Goal: Task Accomplishment & Management: Use online tool/utility

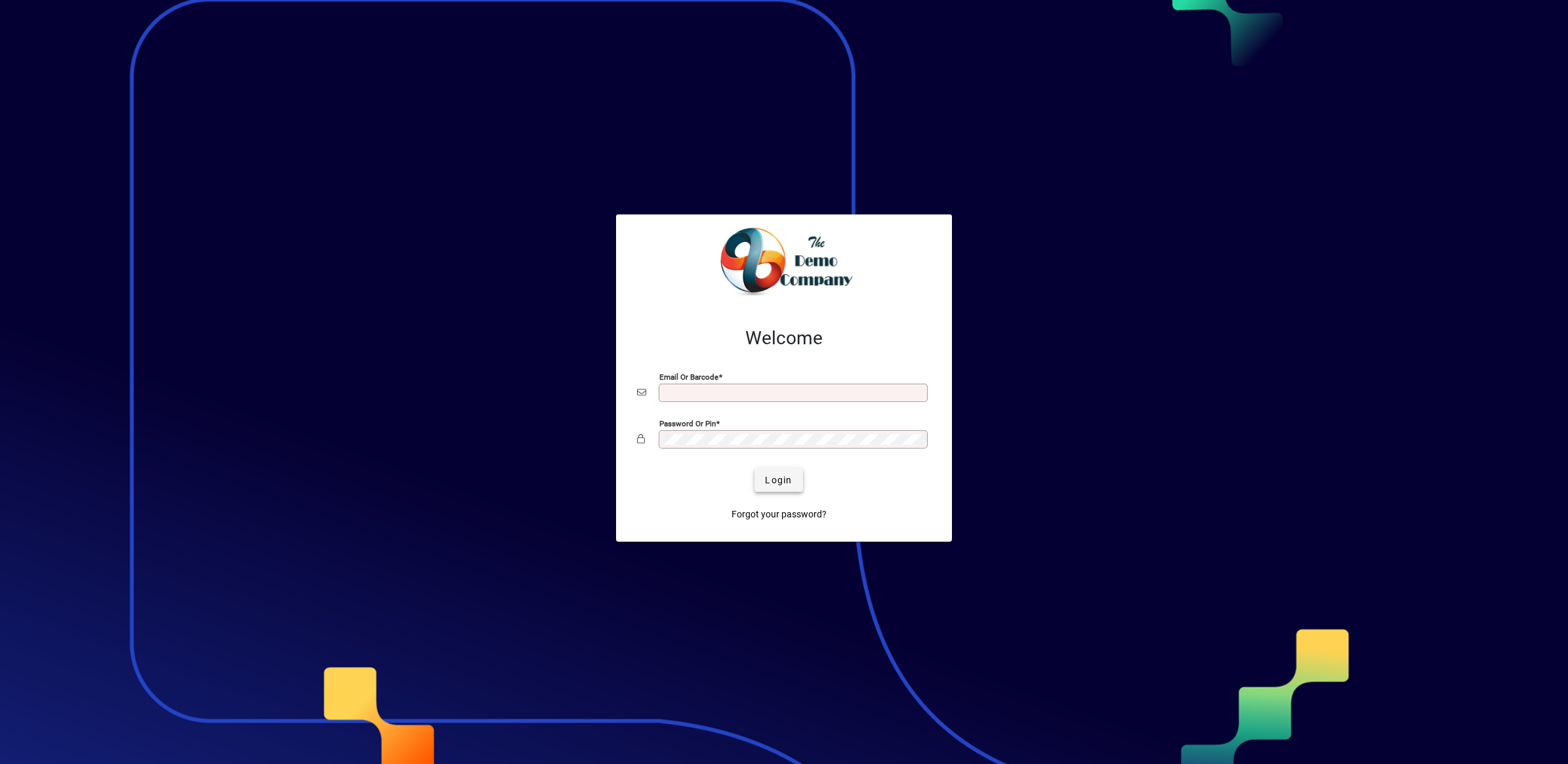
type input "**********"
click at [795, 483] on span "submit" at bounding box center [777, 480] width 48 height 32
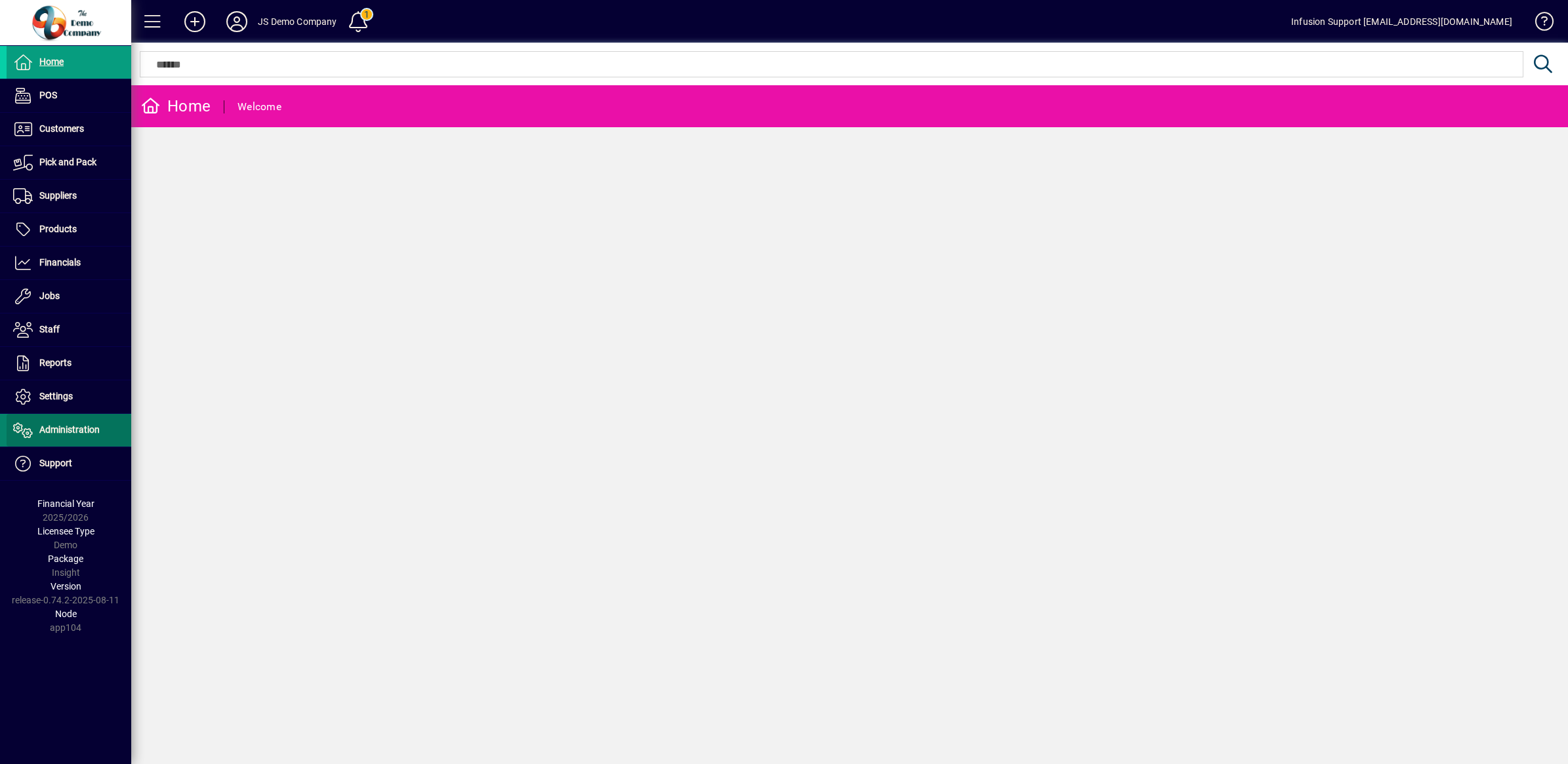
click at [67, 426] on span "Administration" at bounding box center [69, 429] width 61 height 10
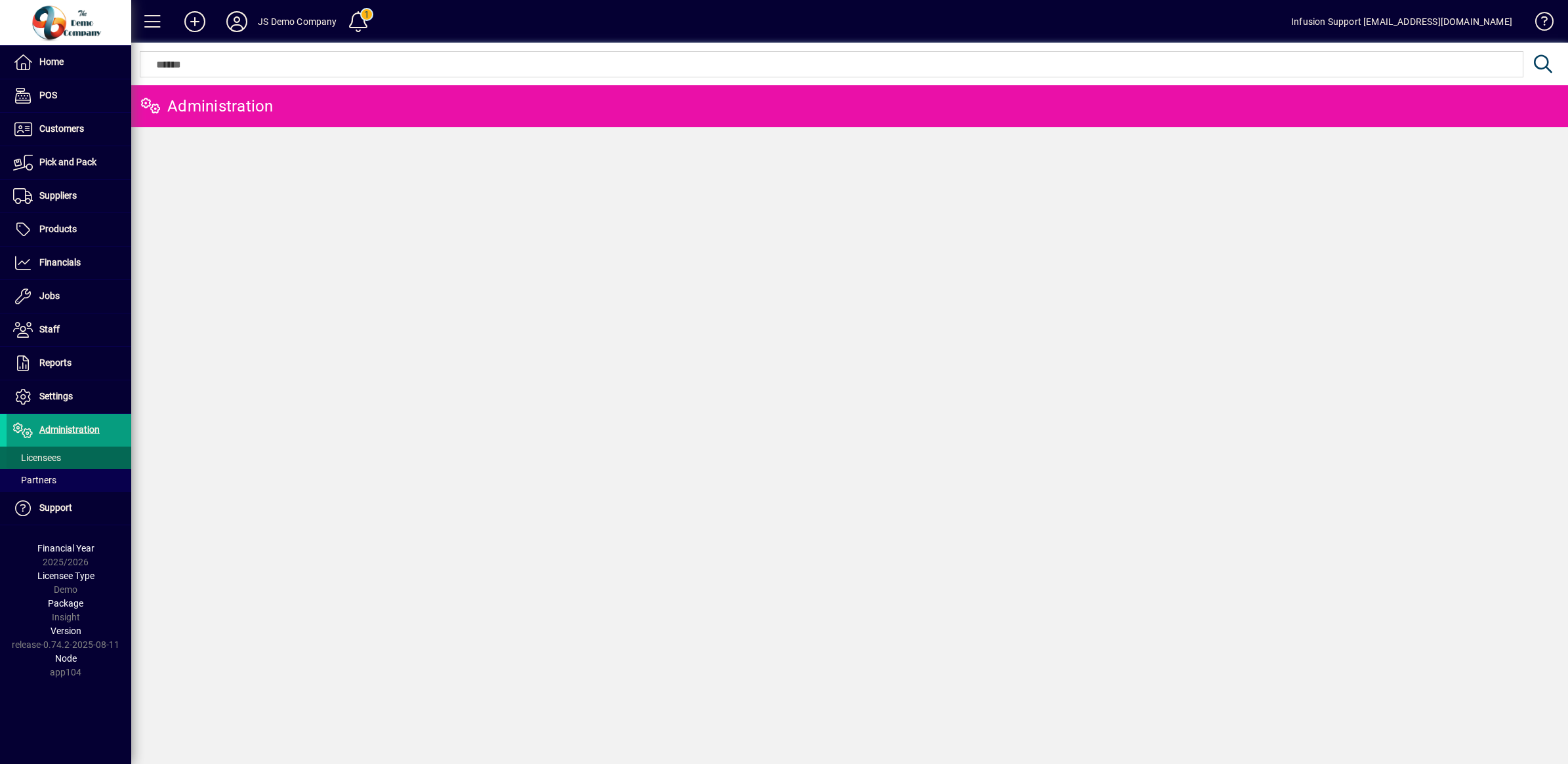
click at [50, 456] on span "Licensees" at bounding box center [36, 457] width 48 height 10
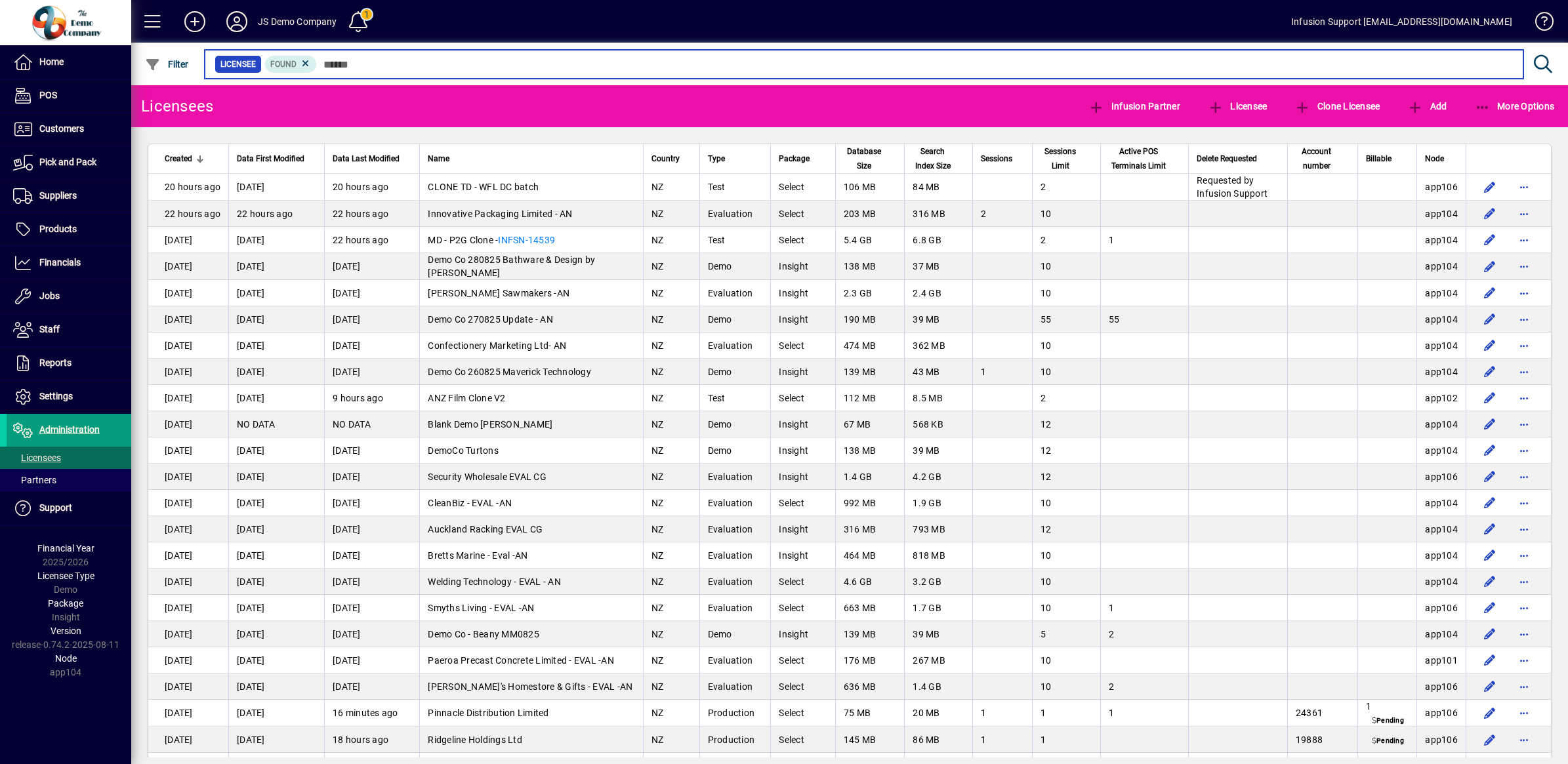
click at [447, 65] on input "text" at bounding box center [915, 65] width 1196 height 19
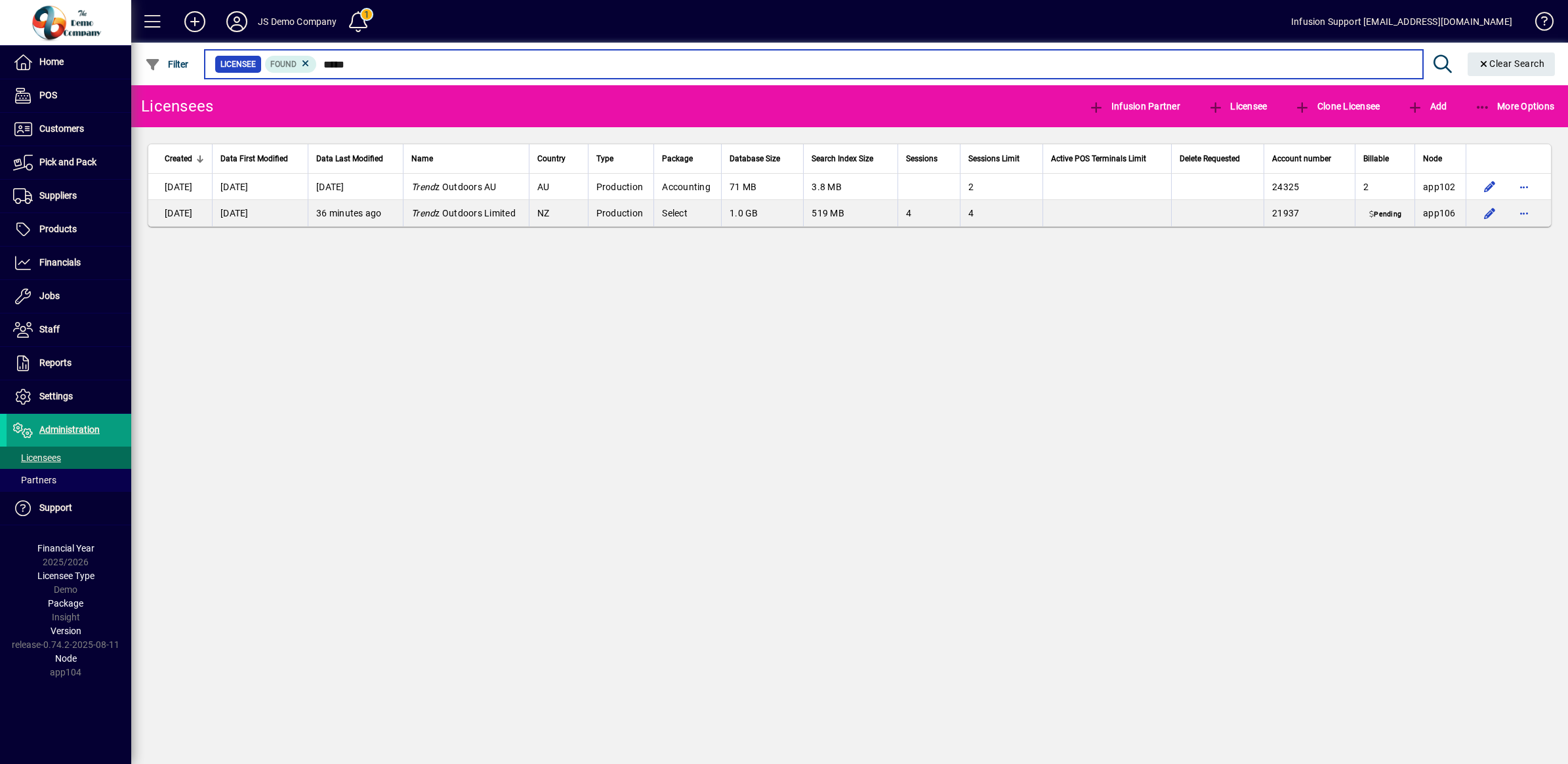
drag, startPoint x: 379, startPoint y: 59, endPoint x: 325, endPoint y: 59, distance: 54.0
click at [325, 59] on input "*****" at bounding box center [864, 65] width 1095 height 19
type input "*"
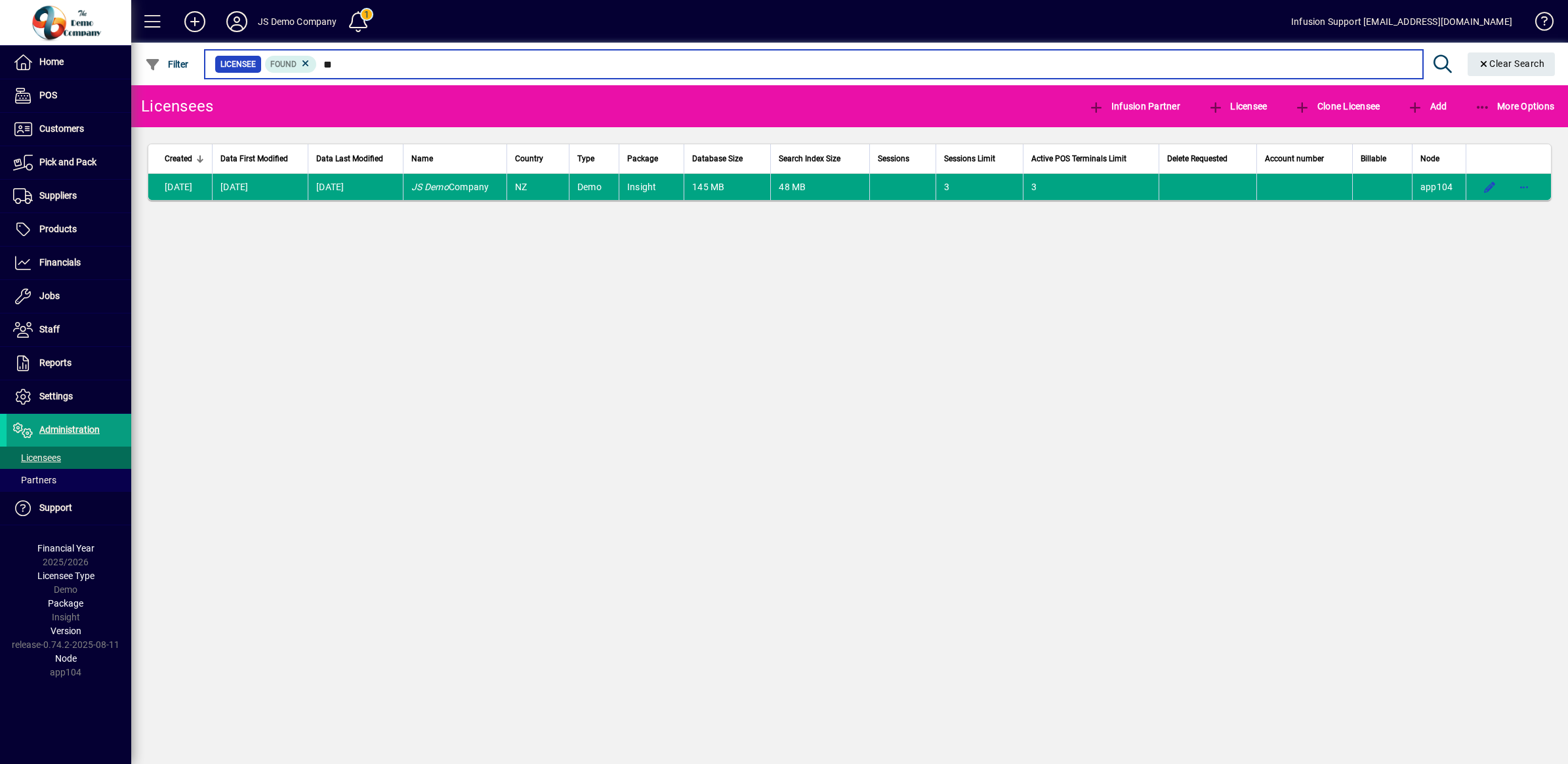
type input "*"
type input "*******"
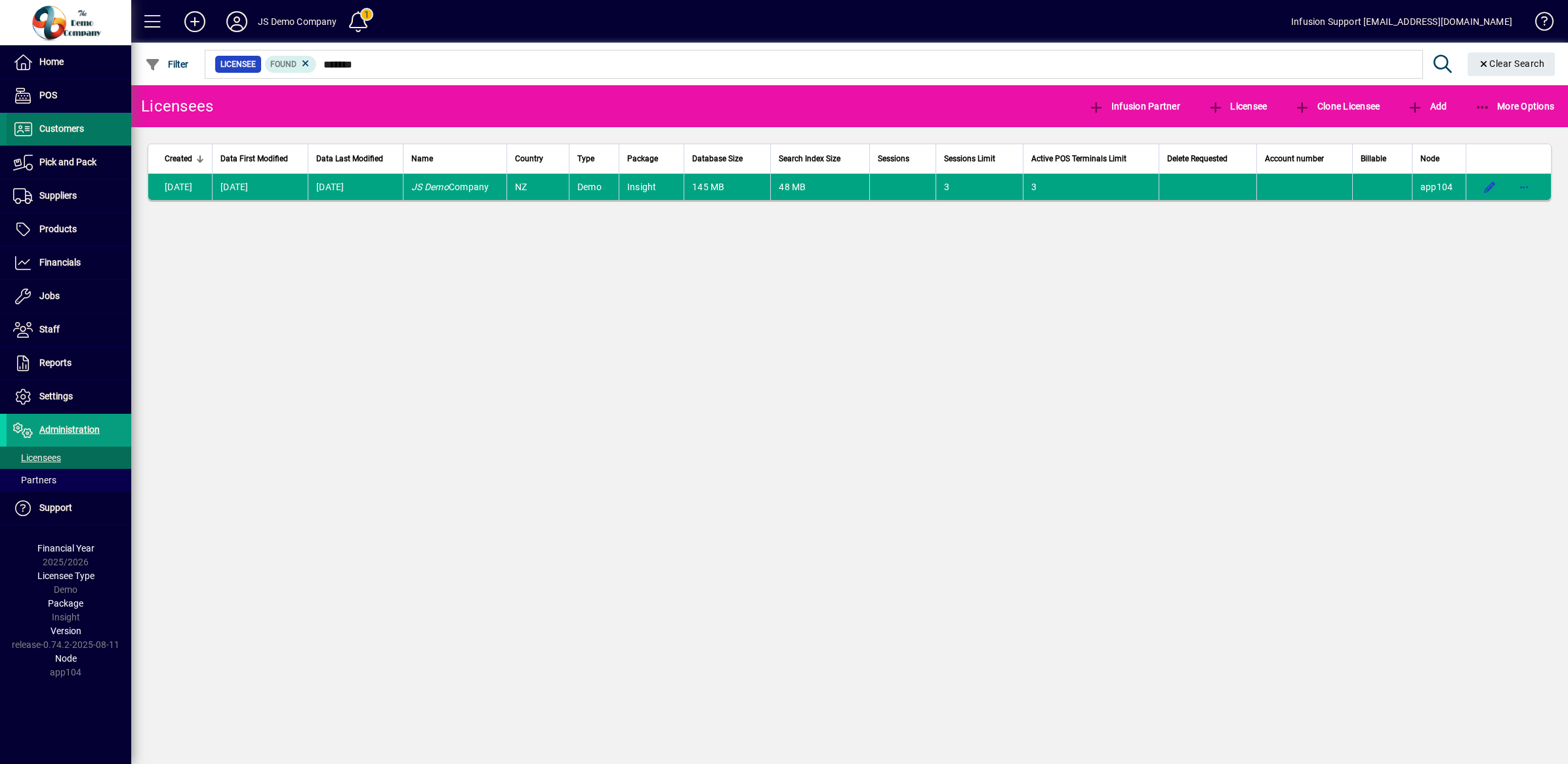
drag, startPoint x: 57, startPoint y: 117, endPoint x: 110, endPoint y: 146, distance: 60.4
click at [58, 120] on span at bounding box center [68, 129] width 124 height 32
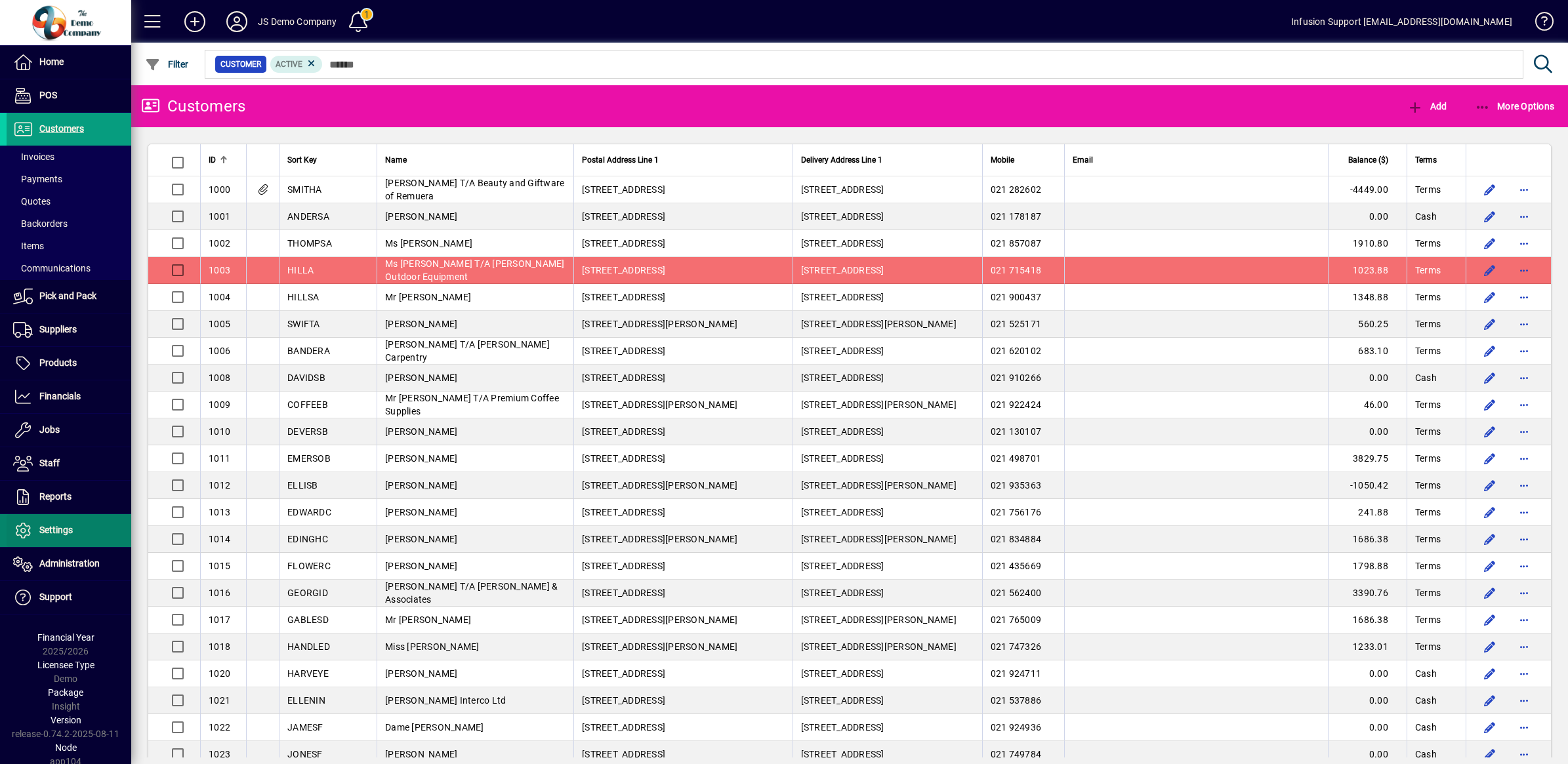
click at [54, 532] on span "Settings" at bounding box center [56, 529] width 34 height 10
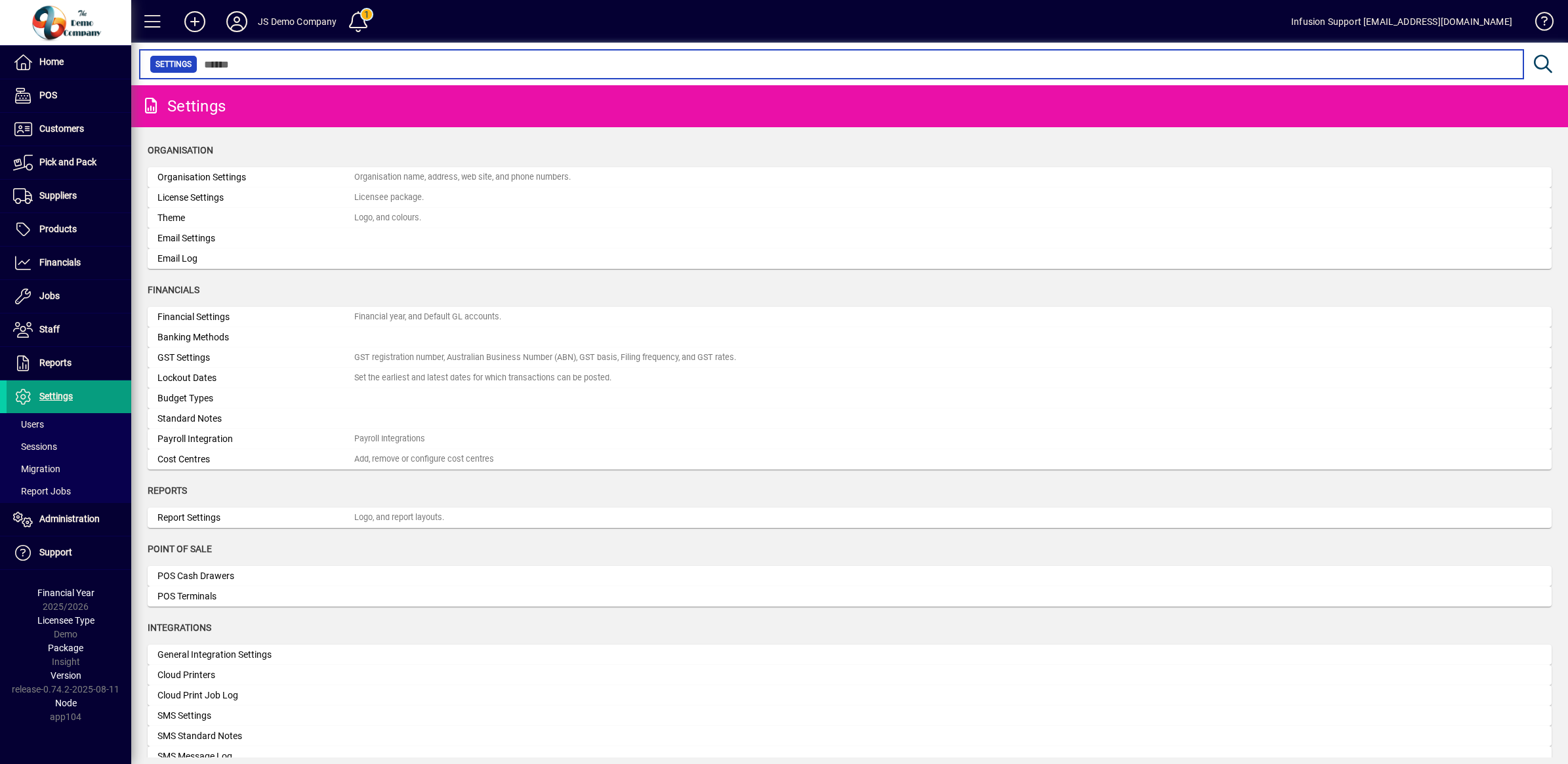
scroll to position [1365, 0]
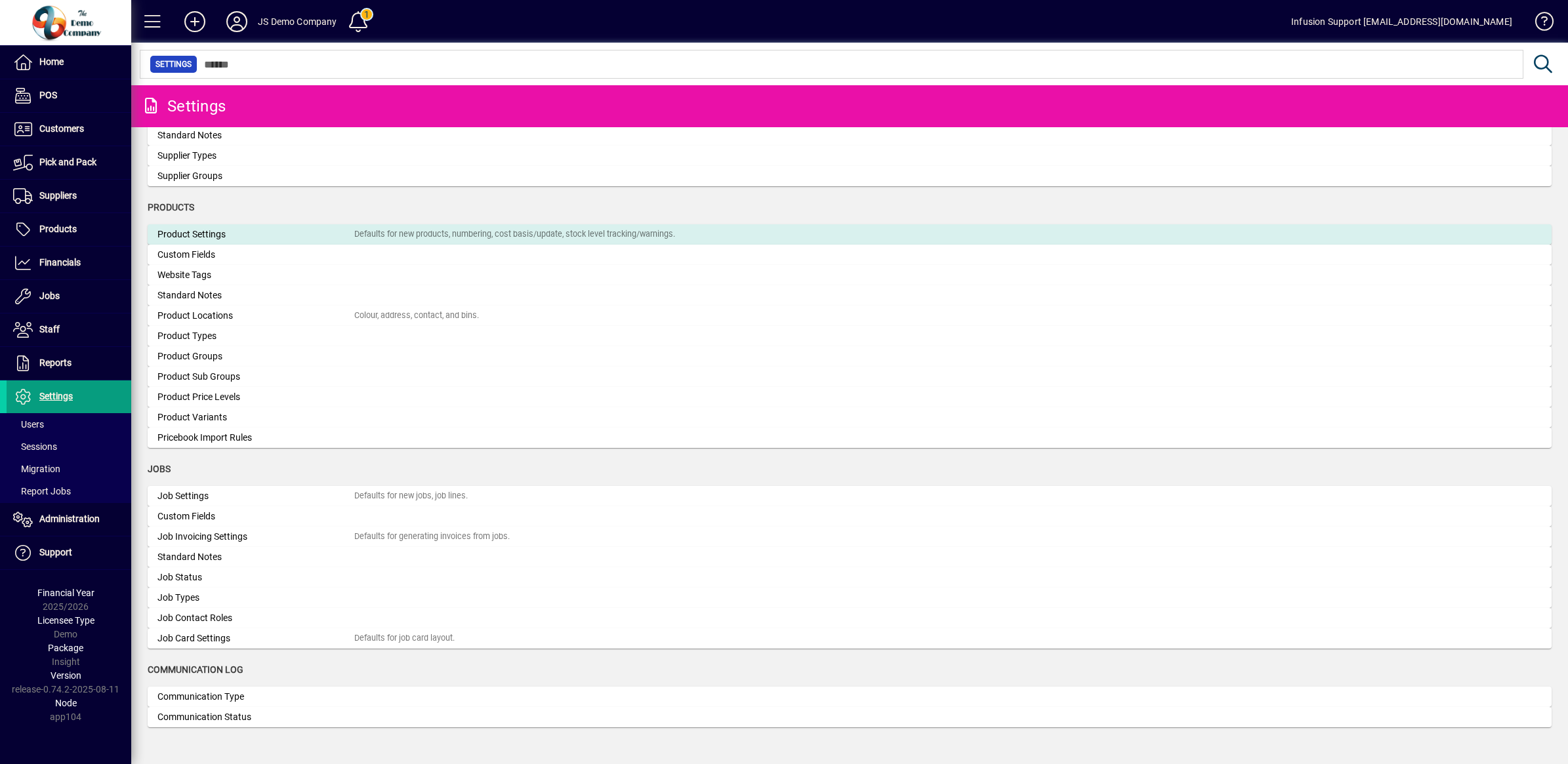
click at [254, 234] on div "Product Settings" at bounding box center [255, 234] width 196 height 14
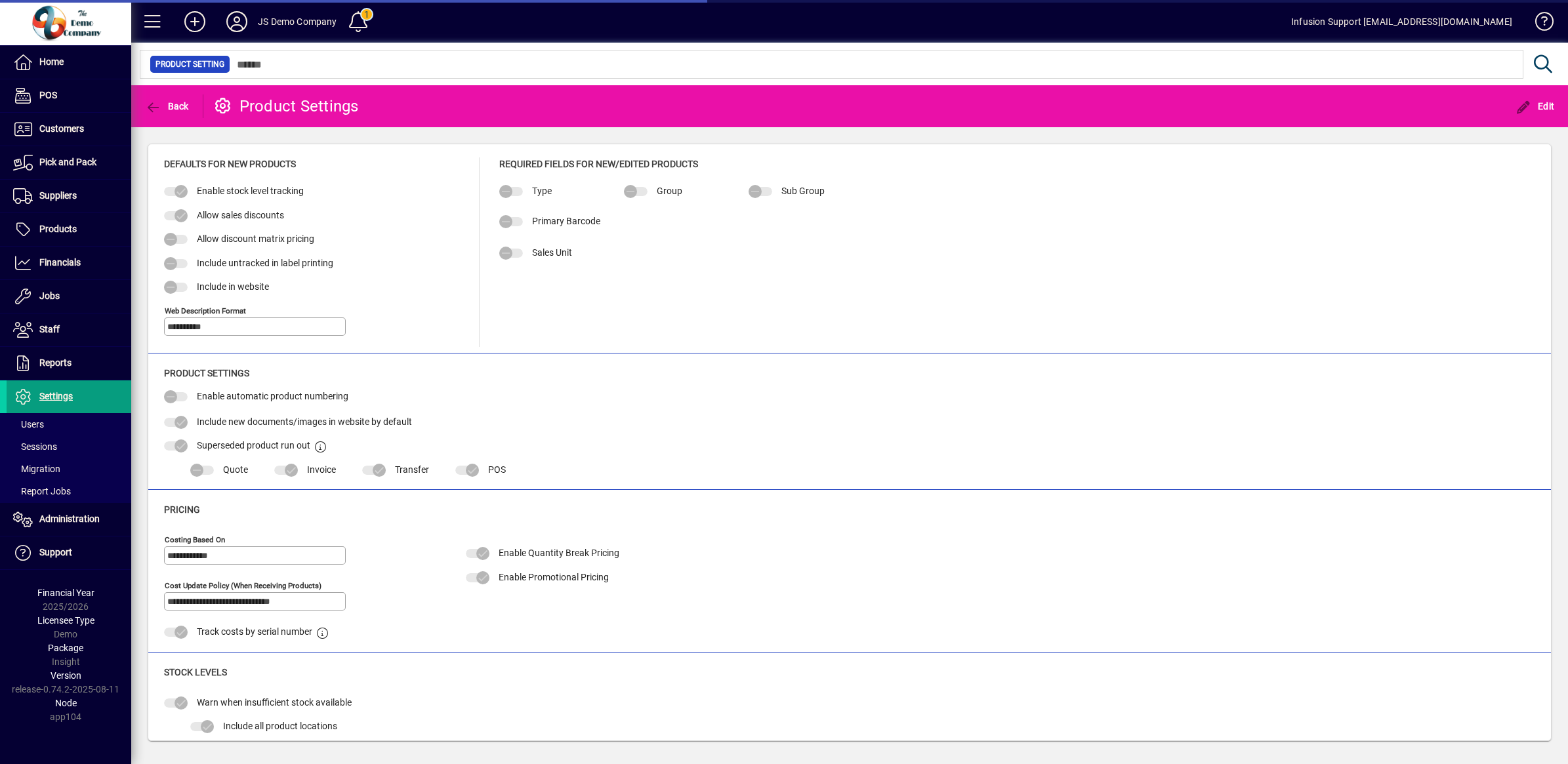
type input "**********"
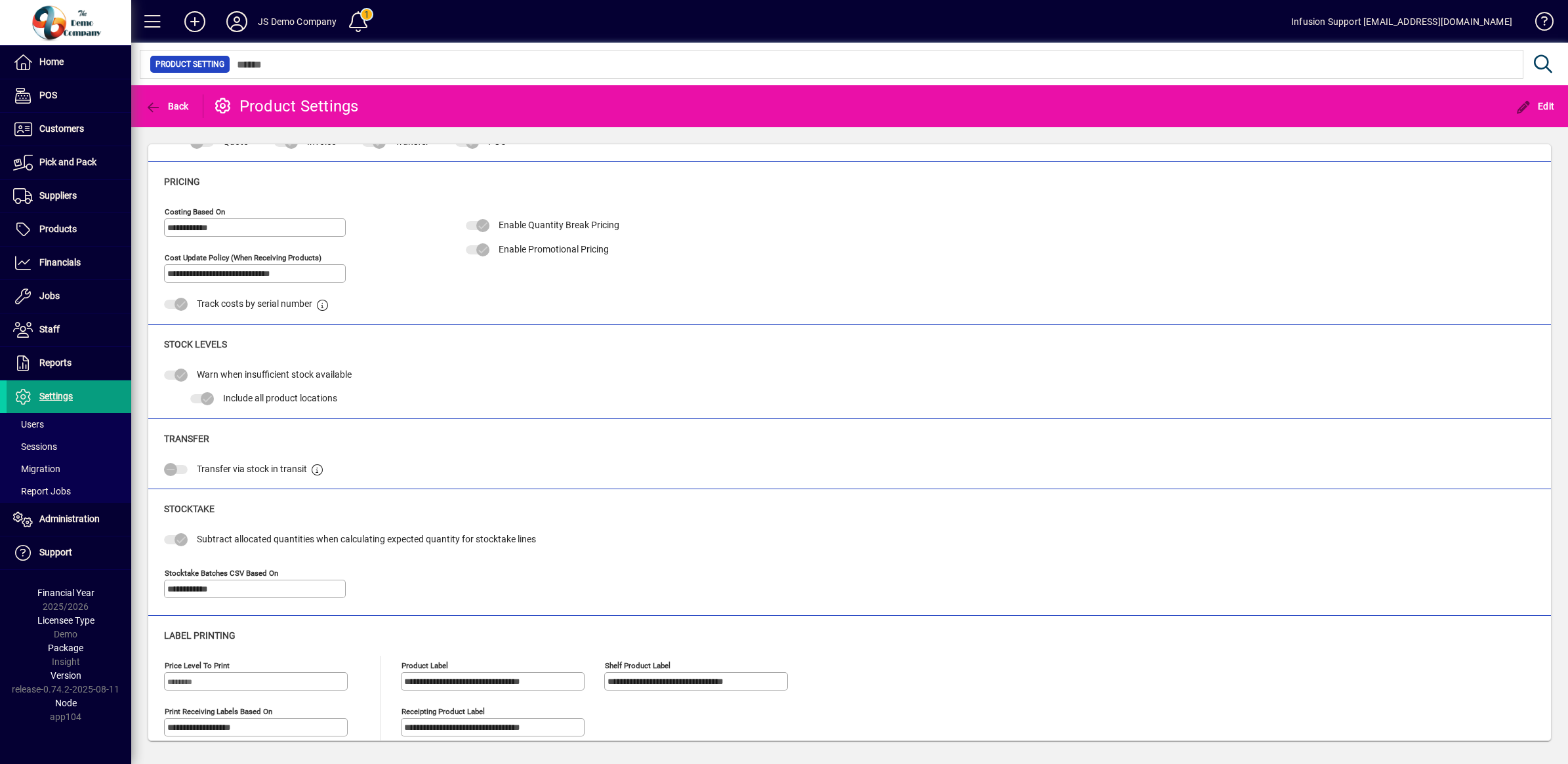
scroll to position [345, 0]
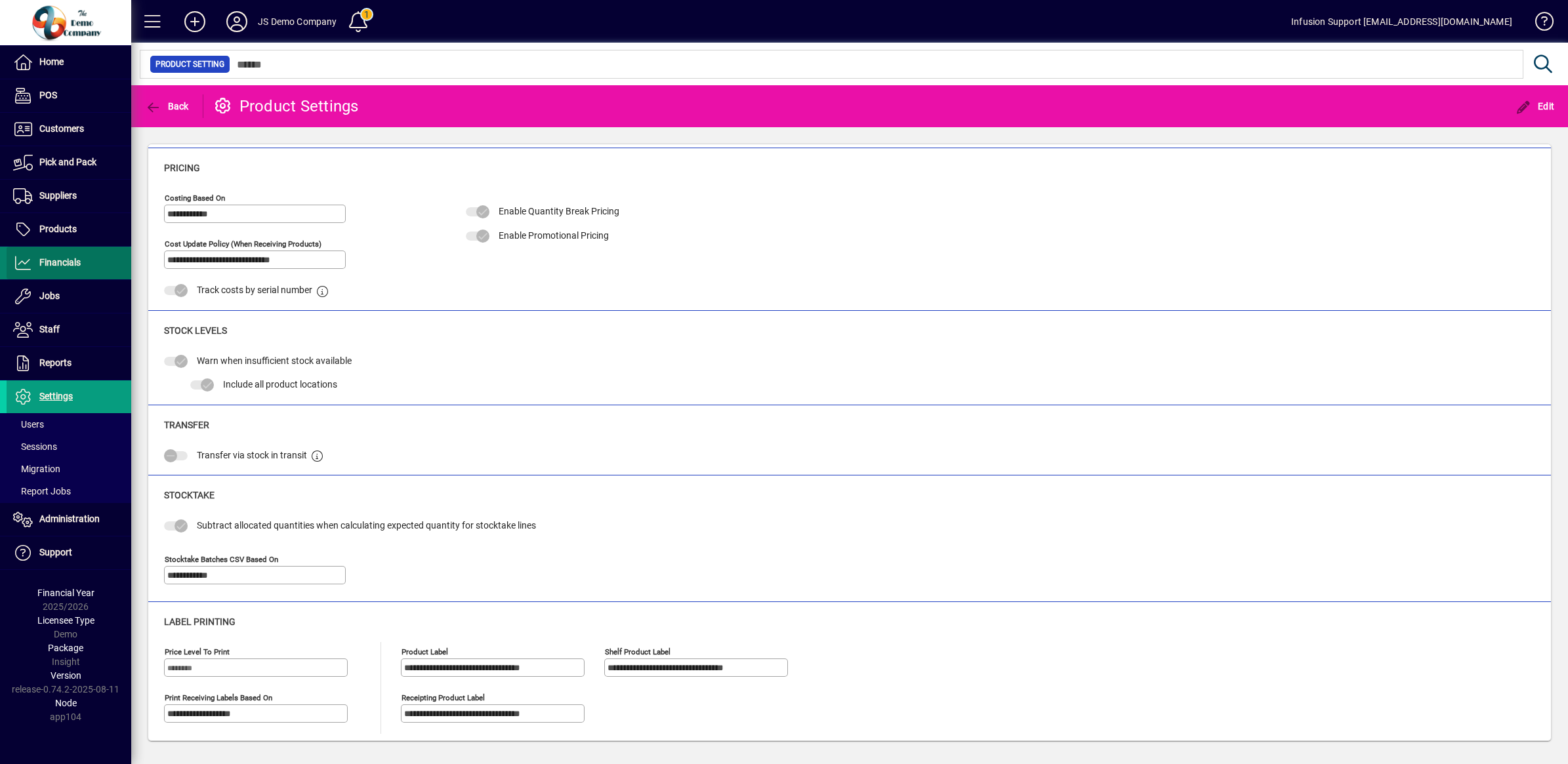
click at [59, 261] on span "Financials" at bounding box center [60, 262] width 41 height 10
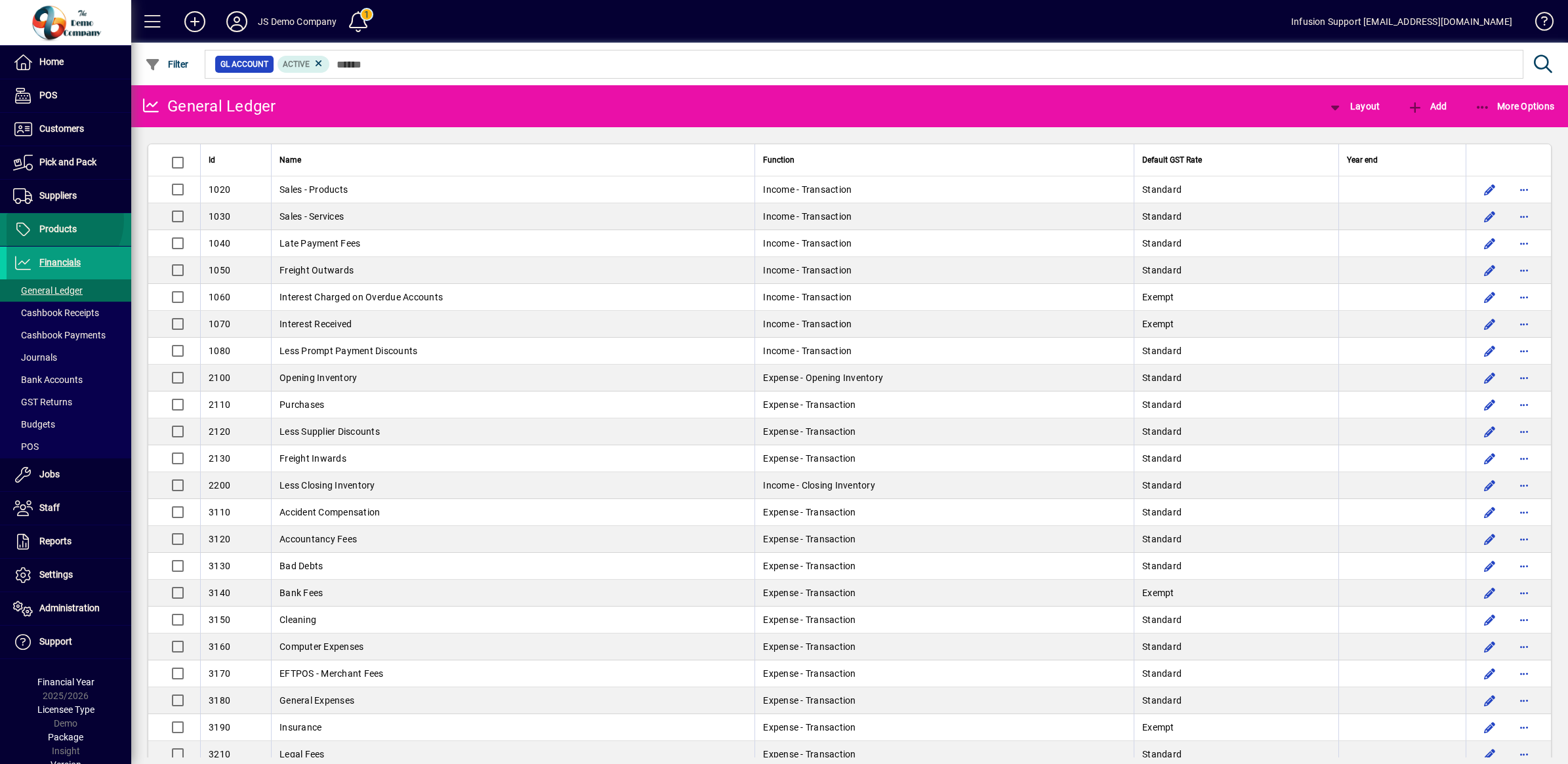
click at [53, 220] on span at bounding box center [68, 230] width 124 height 32
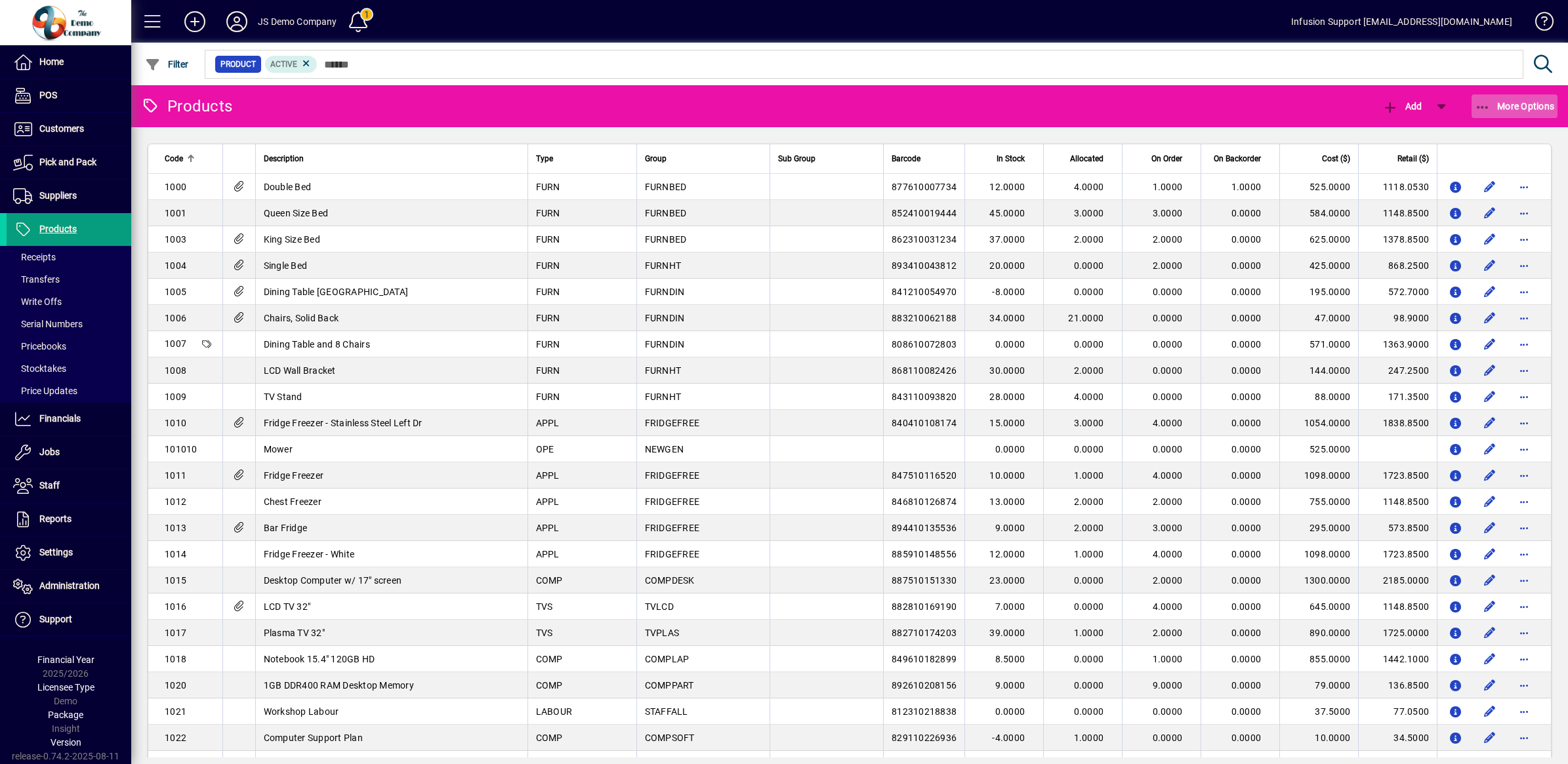
click at [1490, 102] on span "More Options" at bounding box center [1515, 106] width 80 height 10
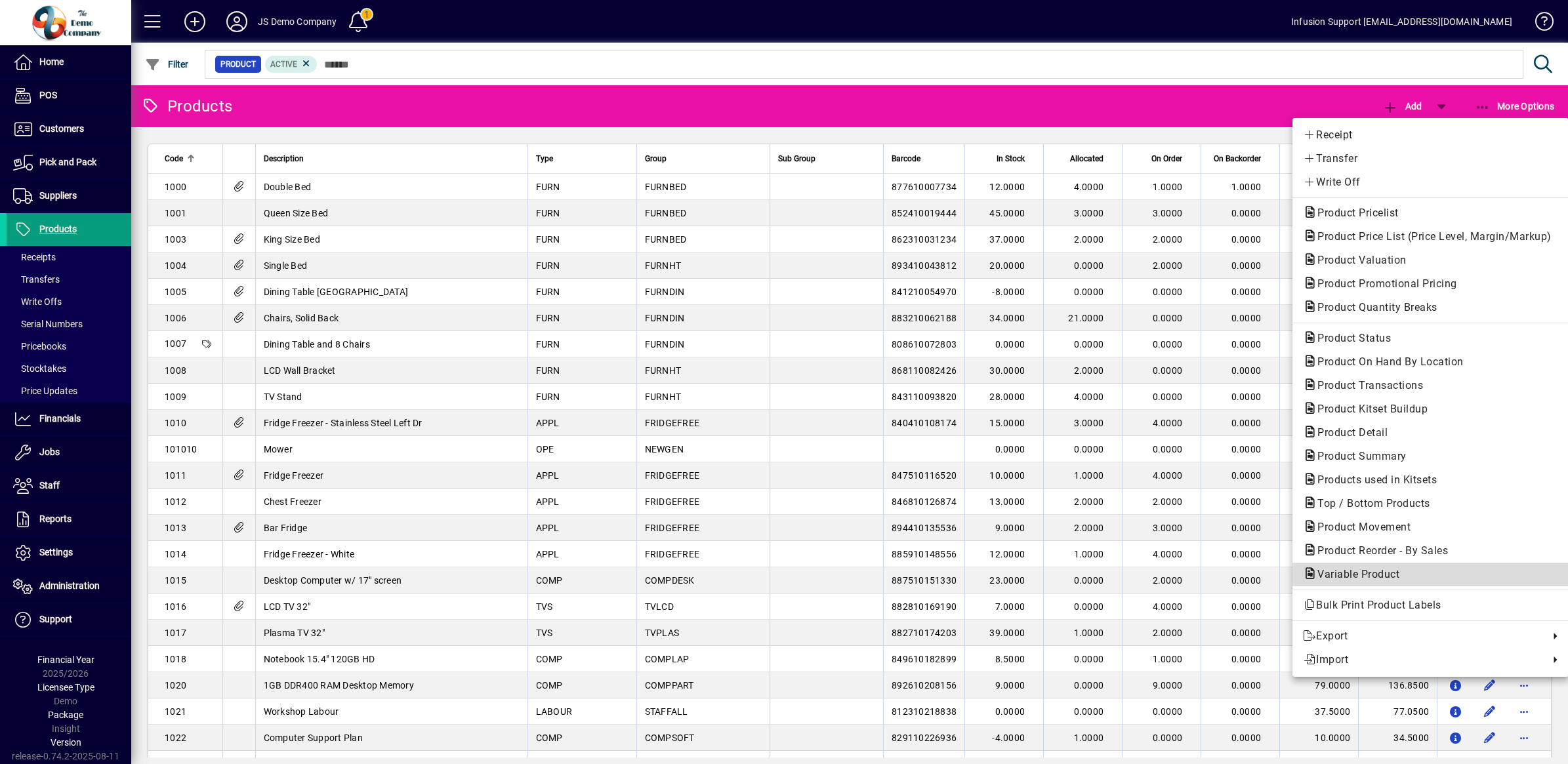
click at [1386, 574] on span "Variable Product" at bounding box center [1355, 573] width 103 height 12
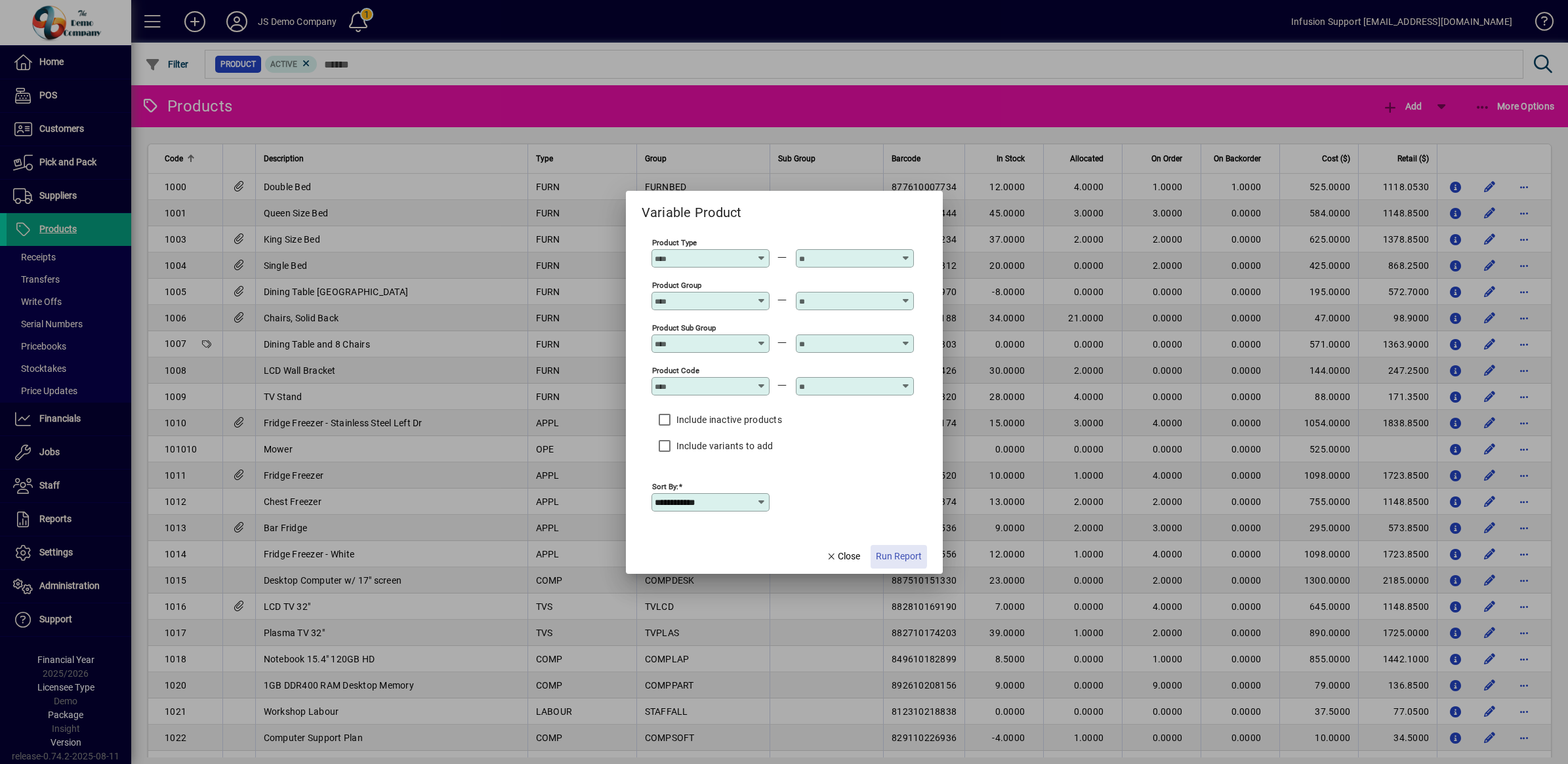
click at [895, 556] on span "Run Report" at bounding box center [898, 556] width 46 height 14
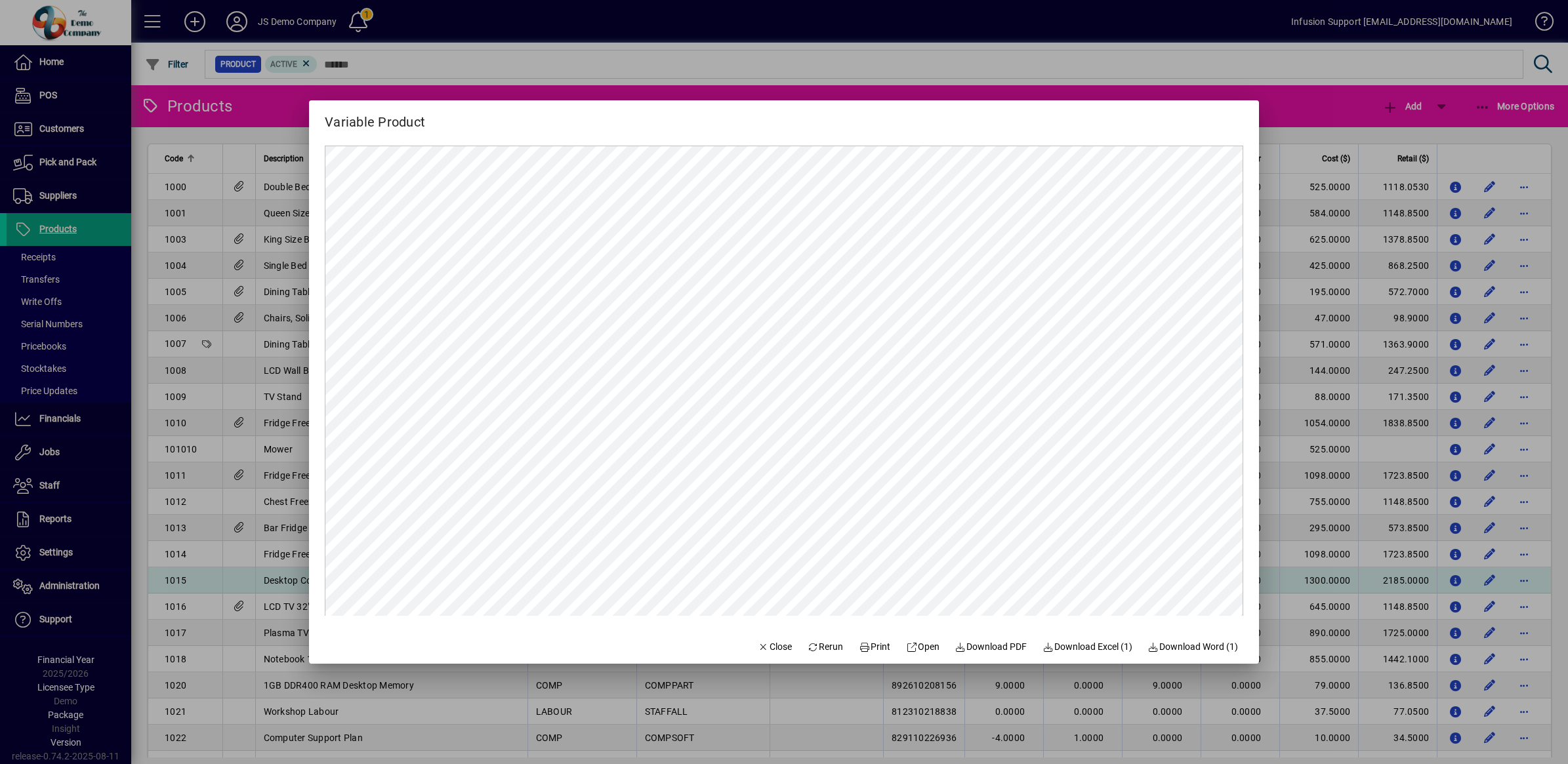
drag, startPoint x: 756, startPoint y: 646, endPoint x: 864, endPoint y: 581, distance: 126.1
click at [758, 646] on span "Close" at bounding box center [775, 646] width 34 height 14
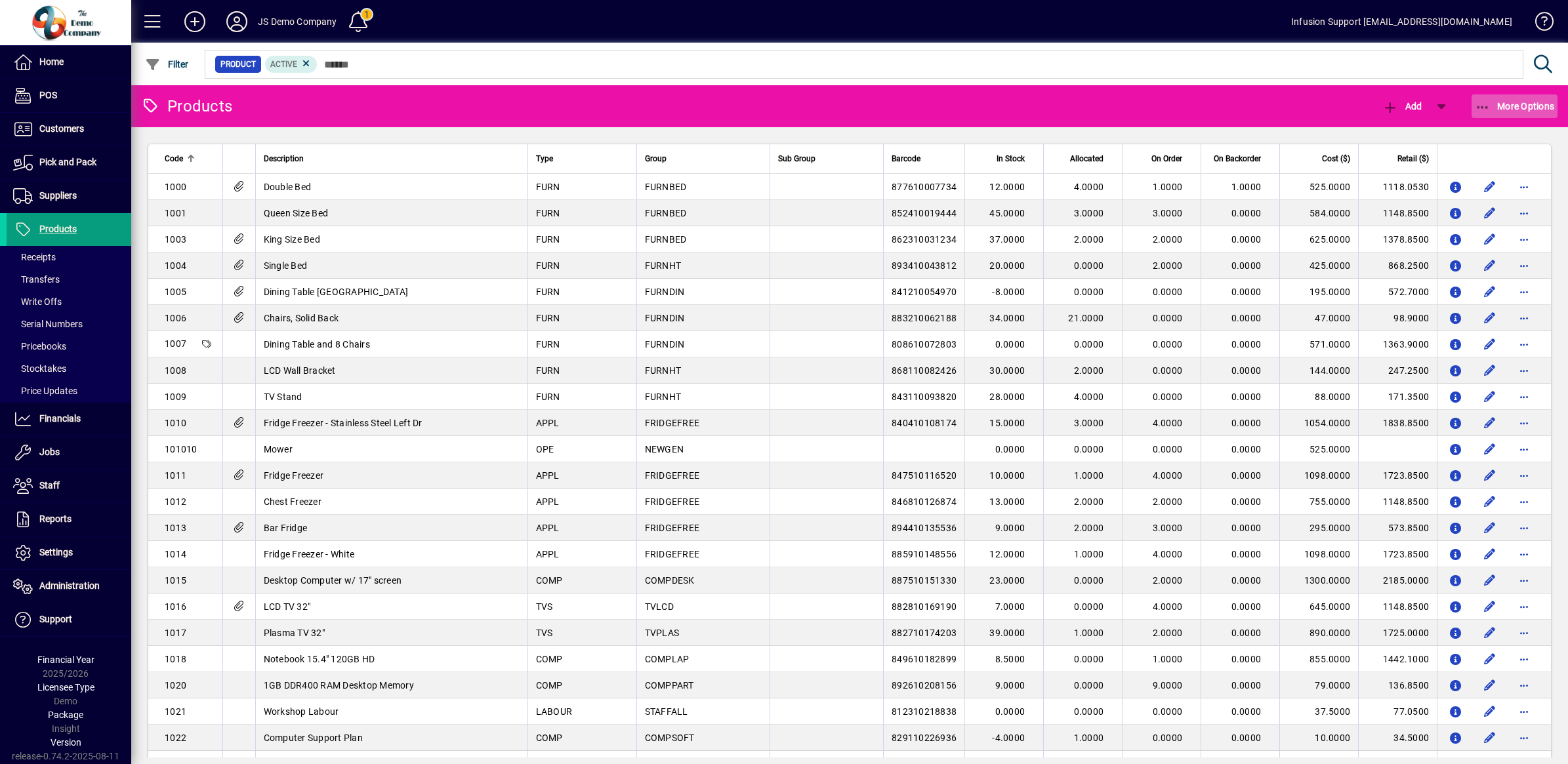
click at [1496, 107] on span "More Options" at bounding box center [1515, 106] width 80 height 10
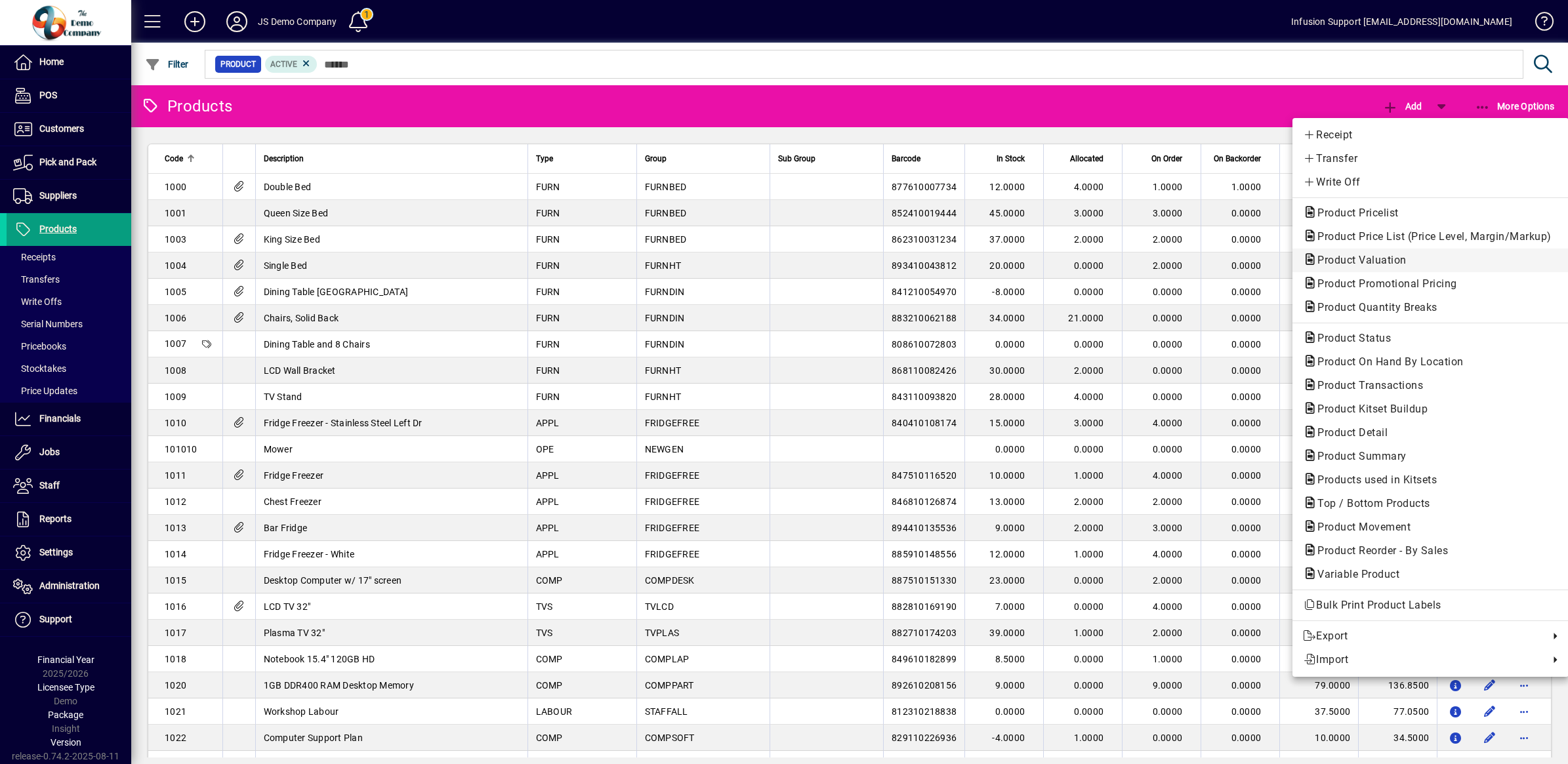
click at [1343, 260] on span "Product Valuation" at bounding box center [1358, 259] width 110 height 12
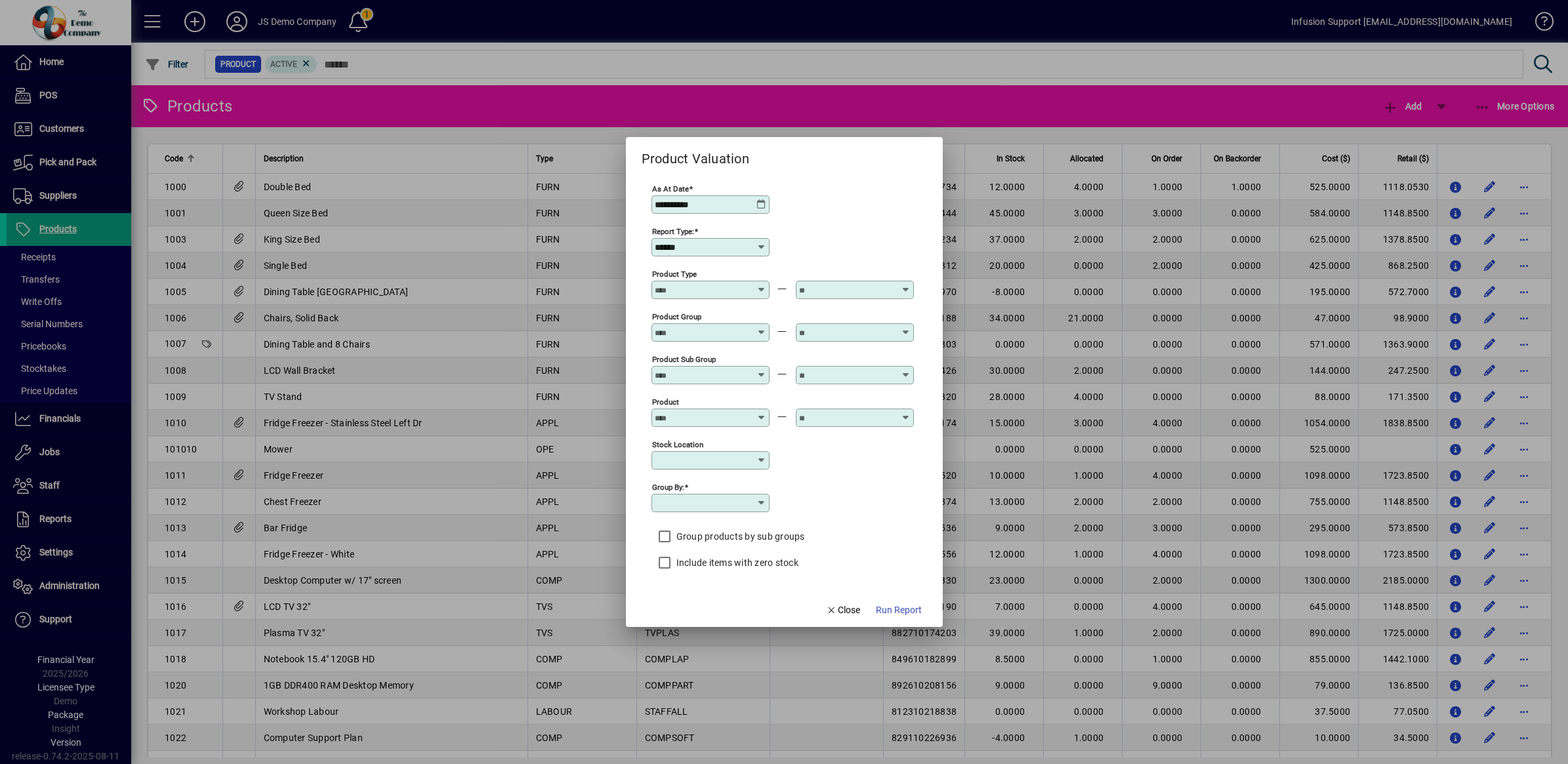
type input "**********"
click at [902, 610] on span "Run Report" at bounding box center [898, 610] width 46 height 14
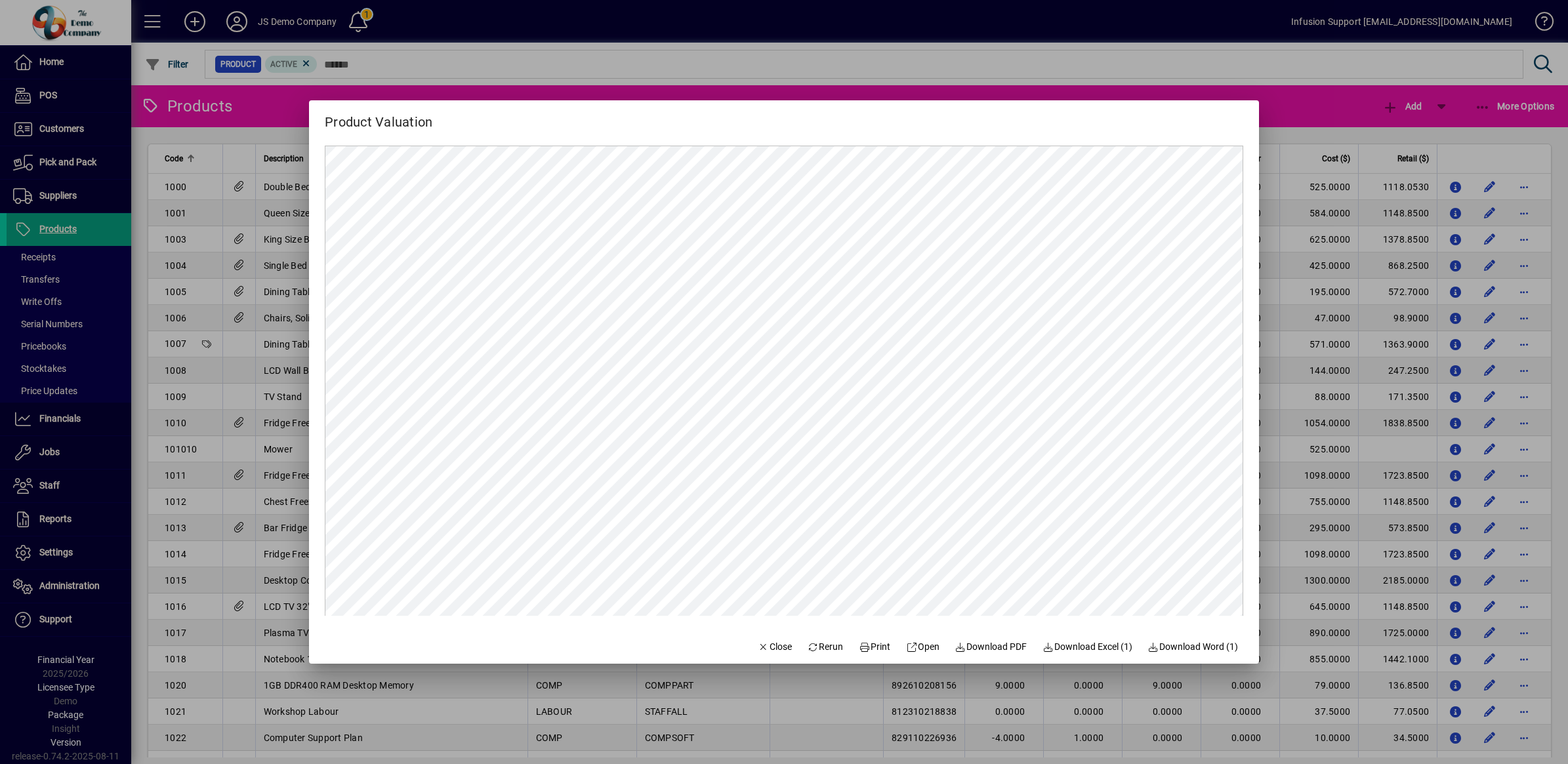
click at [1270, 53] on div at bounding box center [784, 382] width 1568 height 764
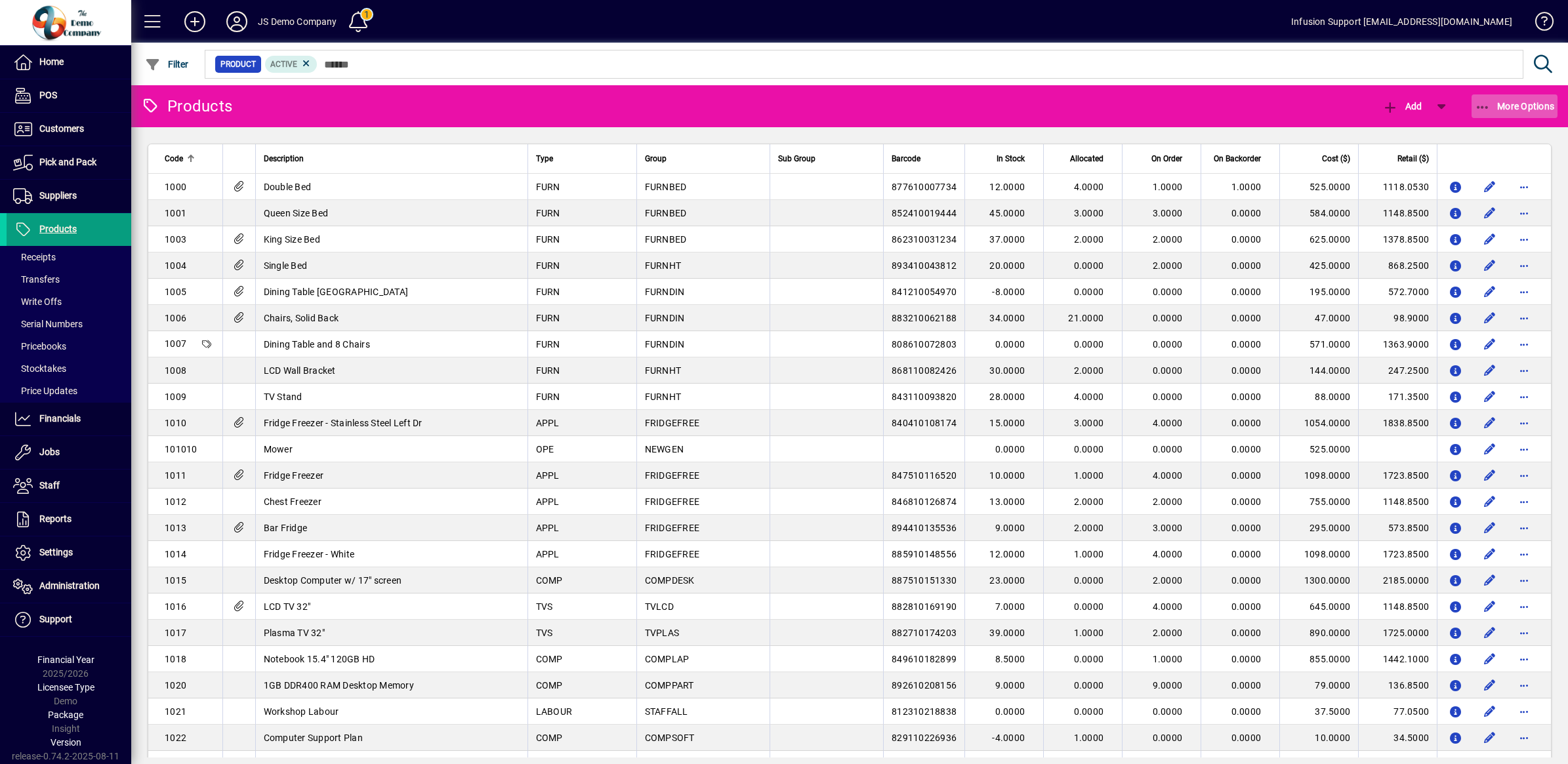
click at [1496, 102] on span "More Options" at bounding box center [1515, 106] width 80 height 10
